Goal: Information Seeking & Learning: Learn about a topic

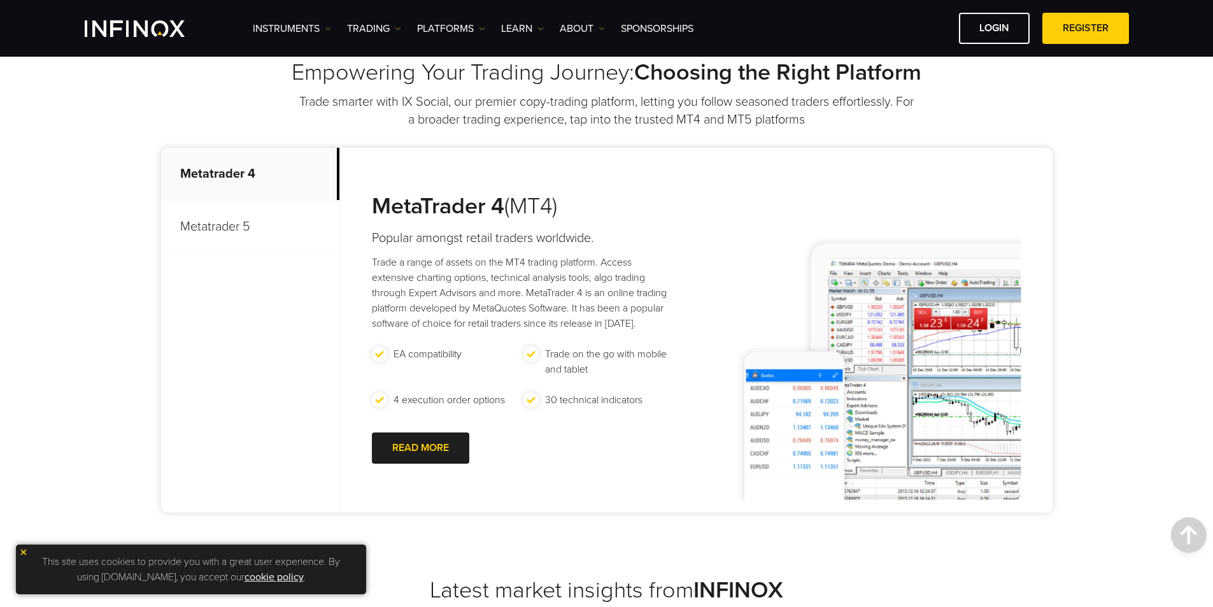
scroll to position [704, 0]
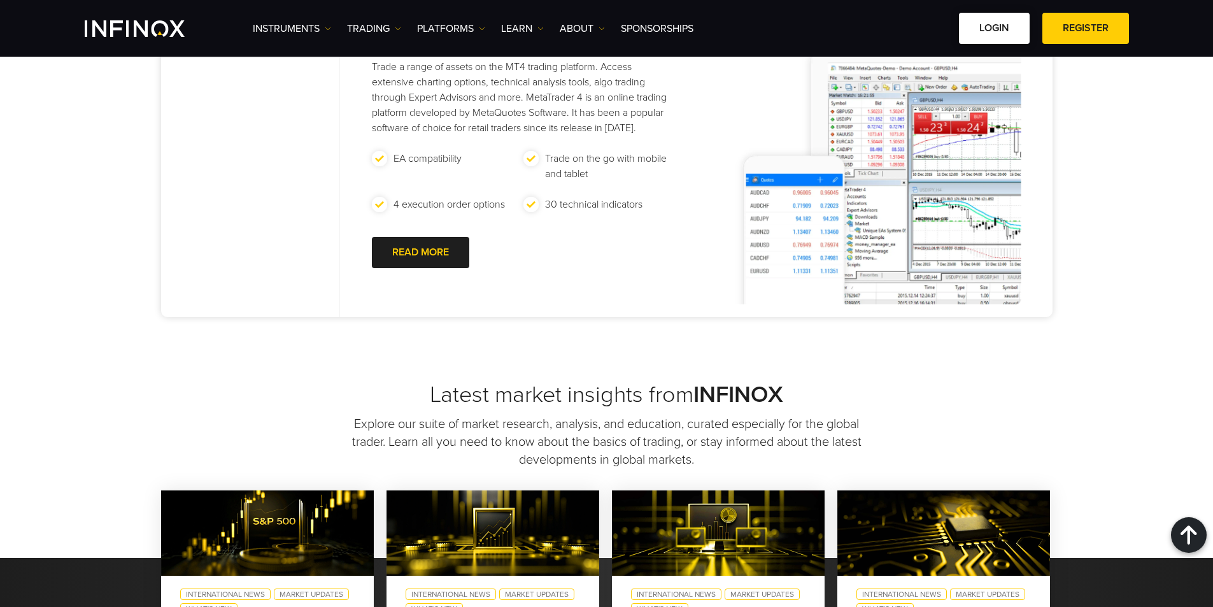
click at [994, 37] on link "LOGIN" at bounding box center [994, 28] width 71 height 31
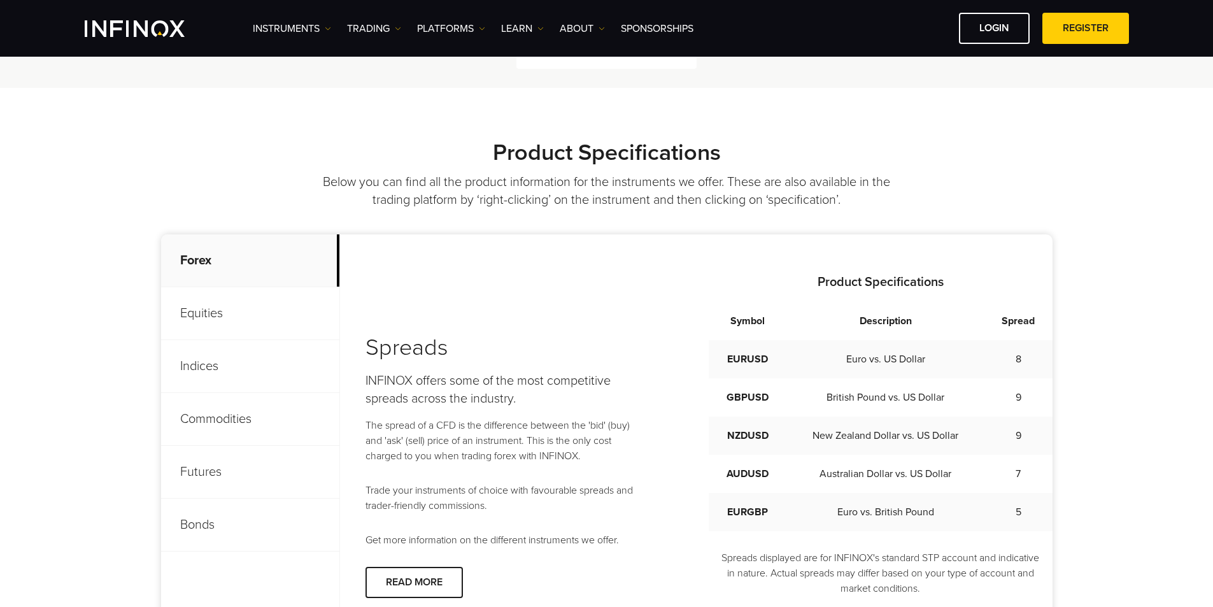
scroll to position [444, 0]
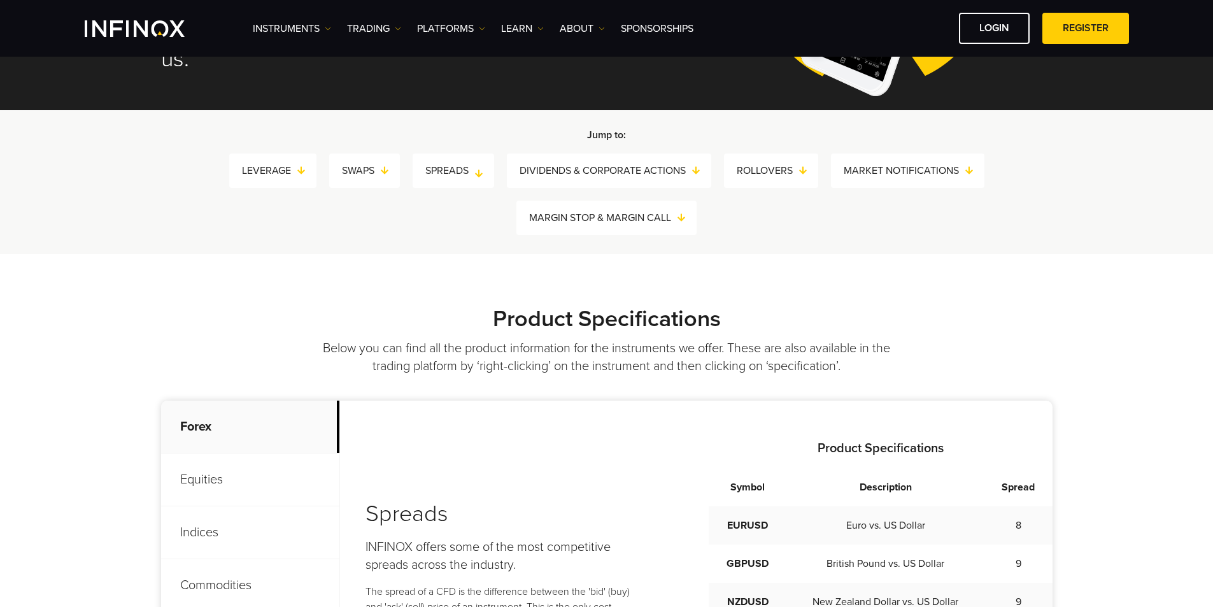
click at [464, 163] on link "SPREADS" at bounding box center [459, 171] width 69 height 18
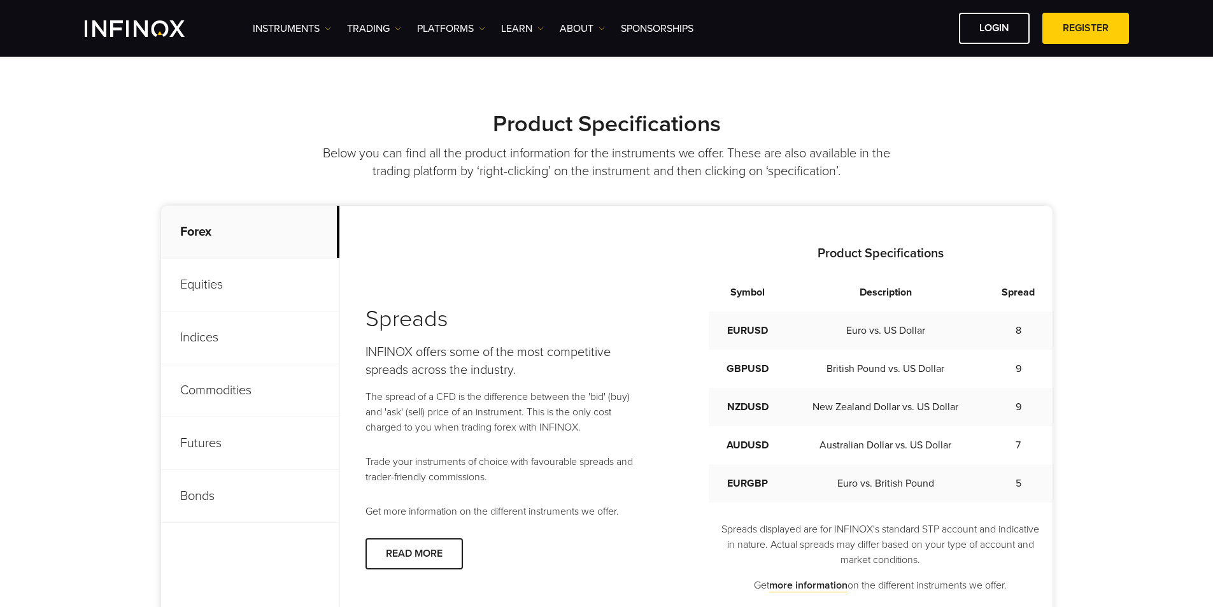
scroll to position [434, 0]
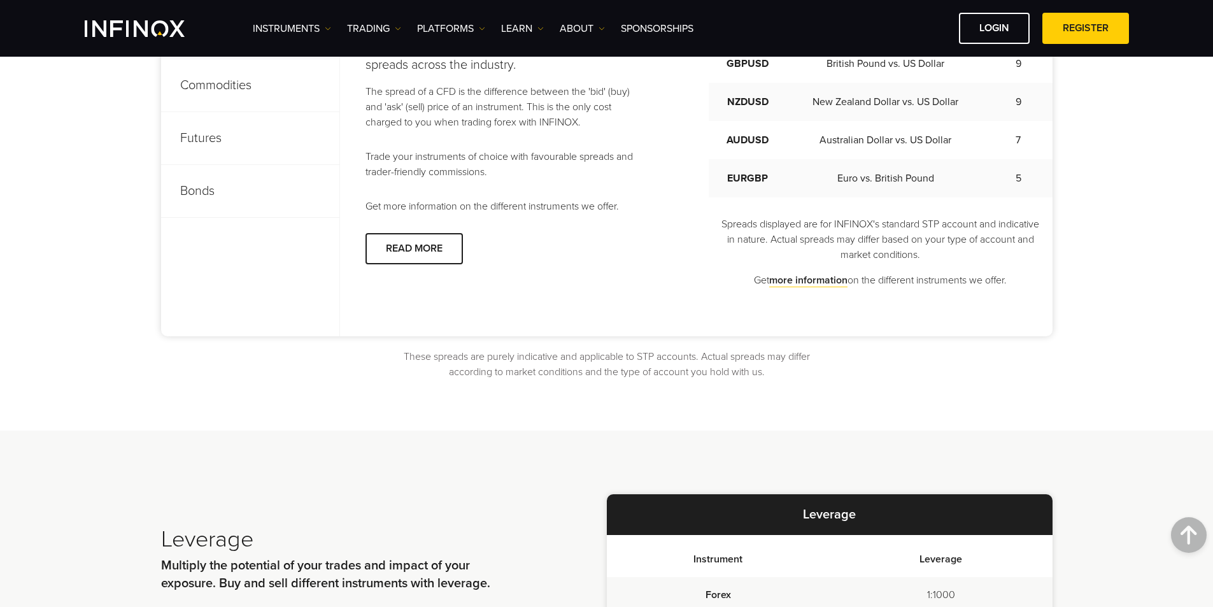
drag, startPoint x: 532, startPoint y: 255, endPoint x: 553, endPoint y: 357, distance: 104.0
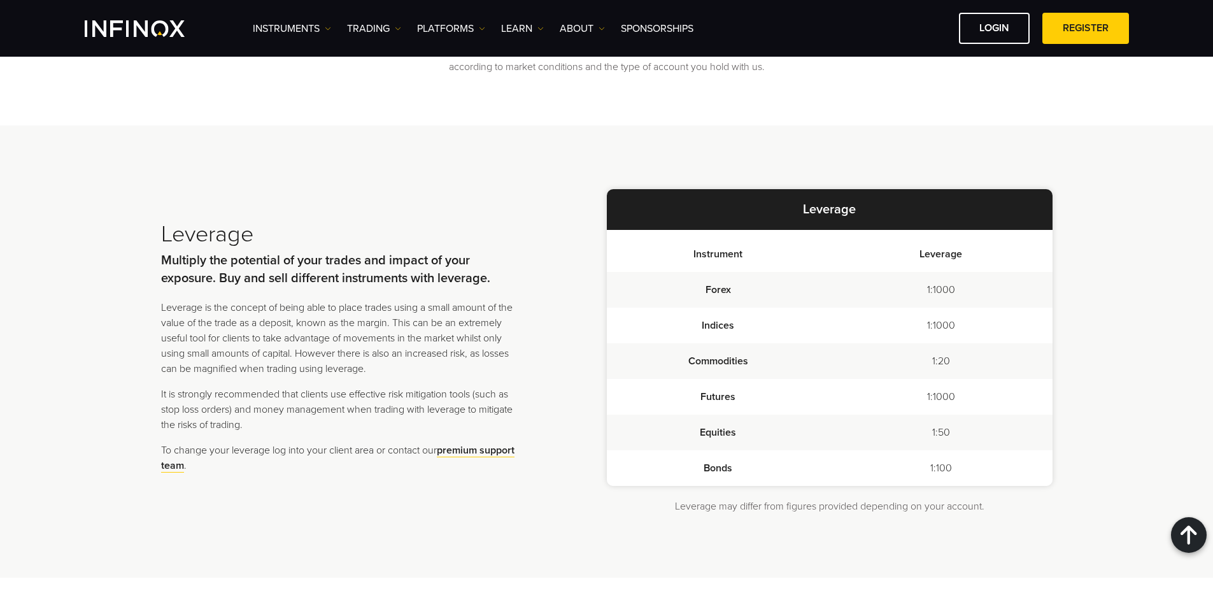
drag, startPoint x: 526, startPoint y: 233, endPoint x: 538, endPoint y: 272, distance: 40.5
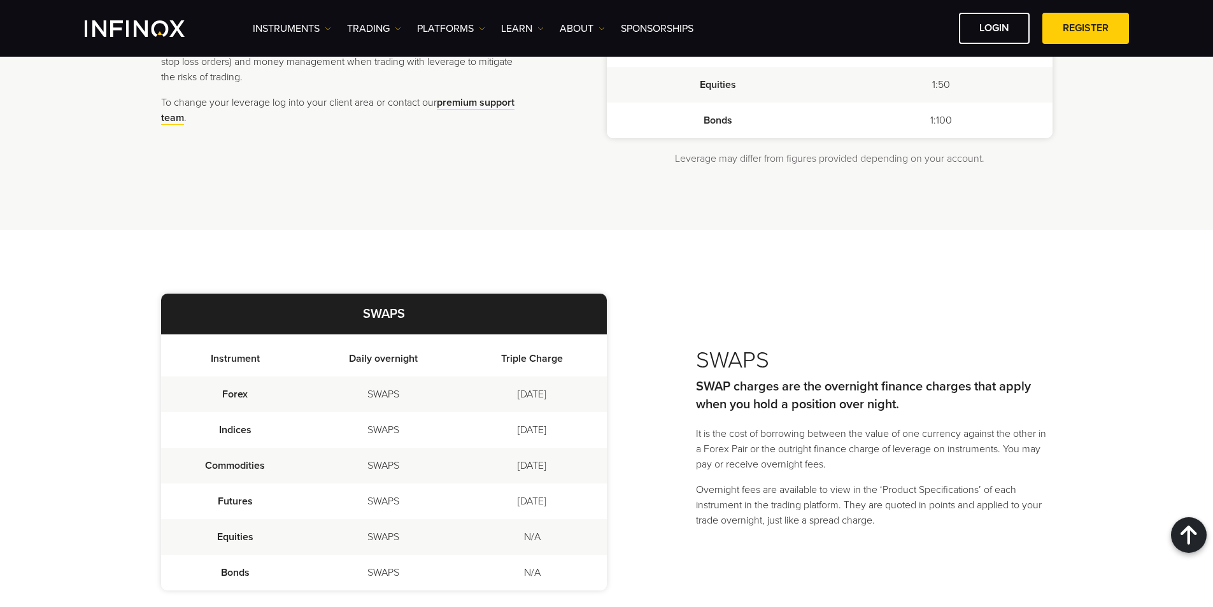
drag, startPoint x: 530, startPoint y: 263, endPoint x: 556, endPoint y: 379, distance: 118.8
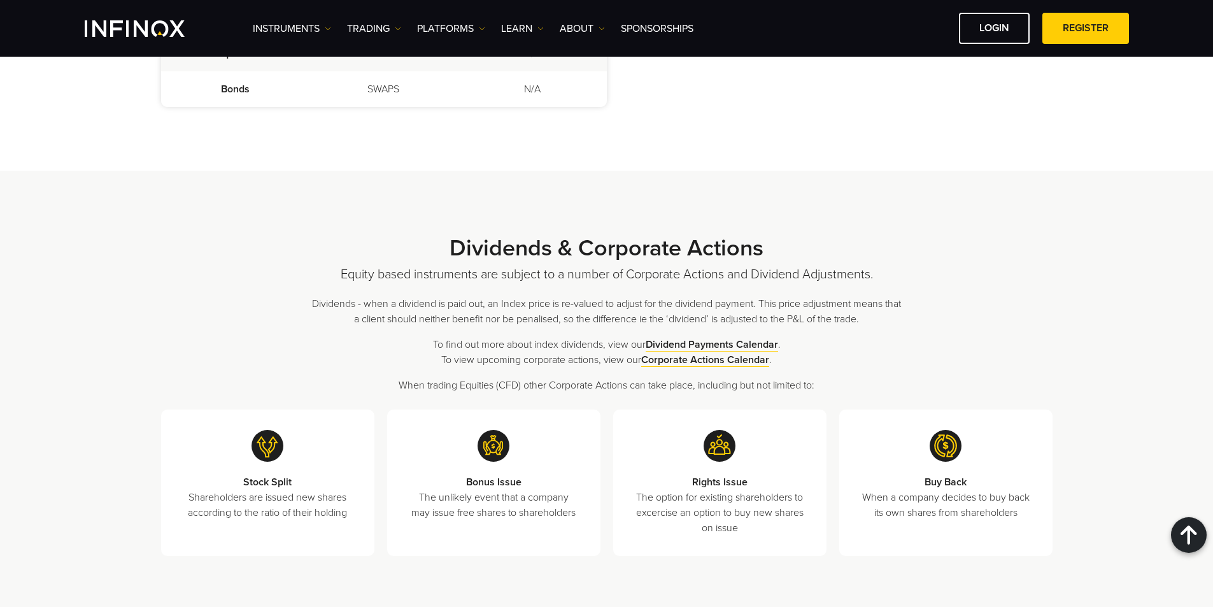
drag, startPoint x: 637, startPoint y: 275, endPoint x: 669, endPoint y: 394, distance: 122.5
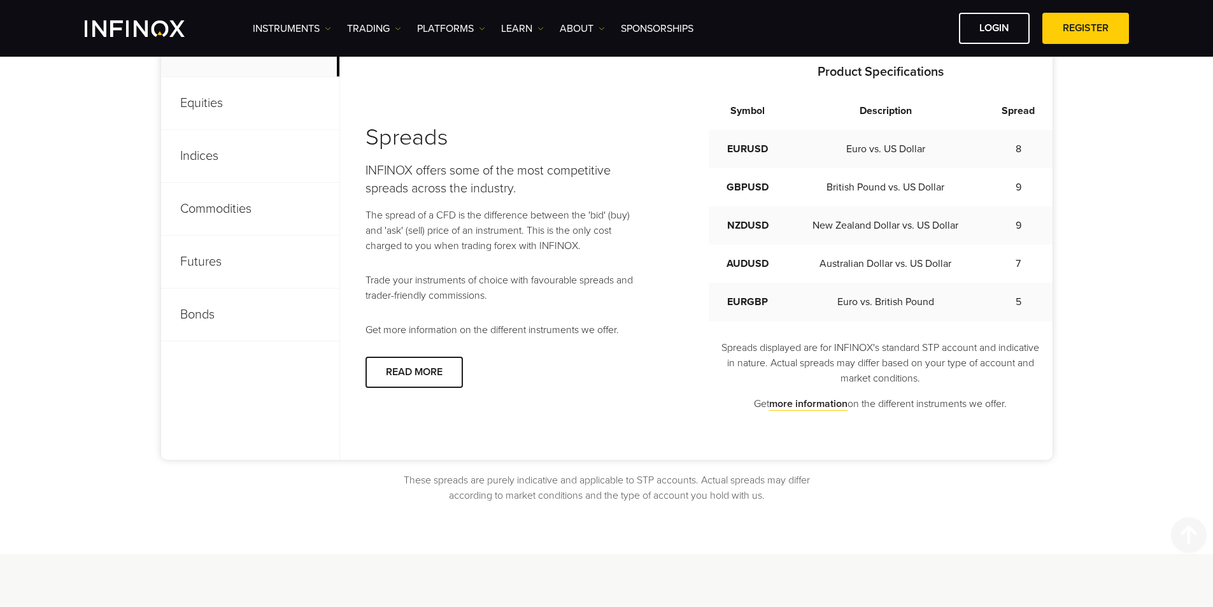
scroll to position [669, 0]
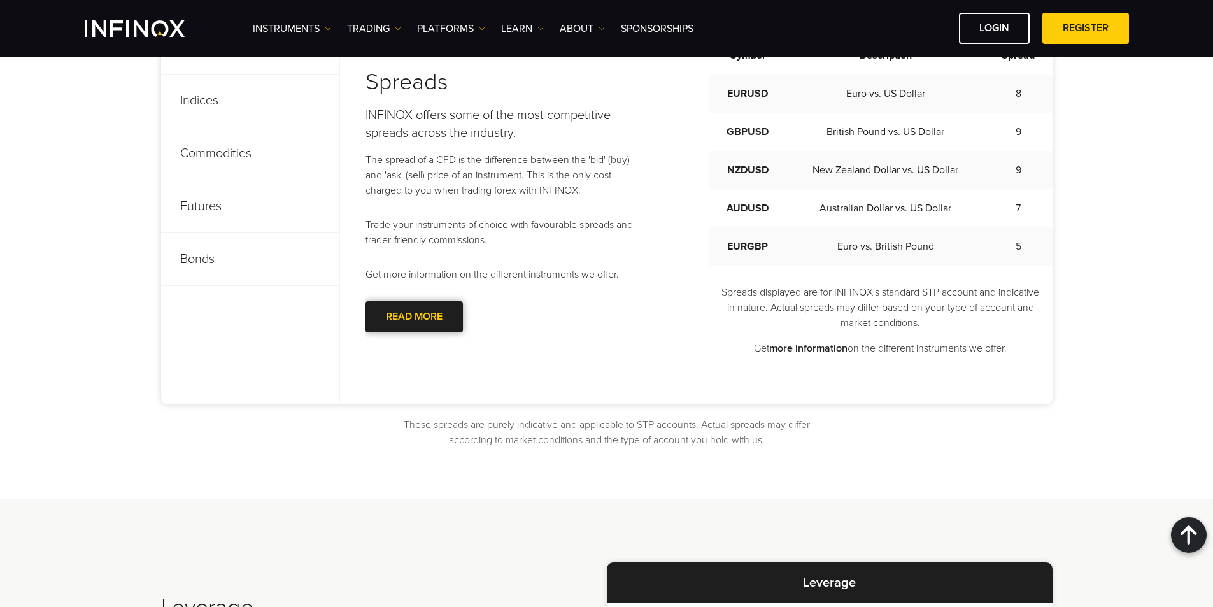
click at [407, 317] on link "READ MORE" at bounding box center [414, 316] width 97 height 31
